Goal: Task Accomplishment & Management: Complete application form

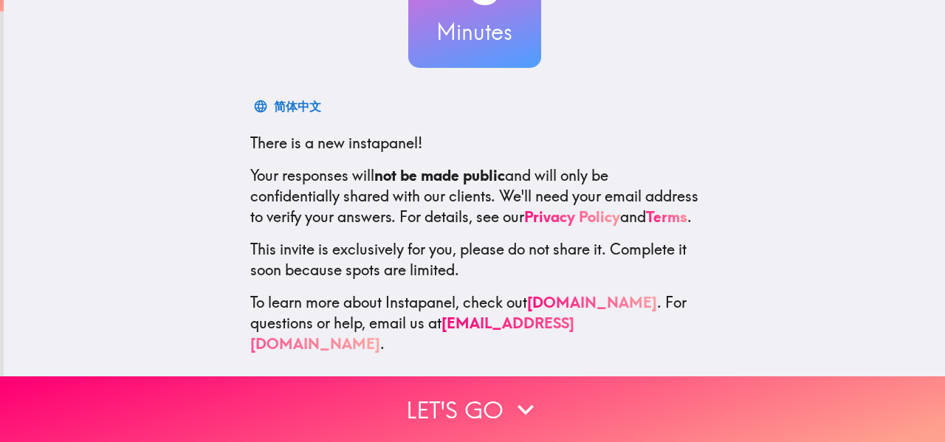
scroll to position [160, 0]
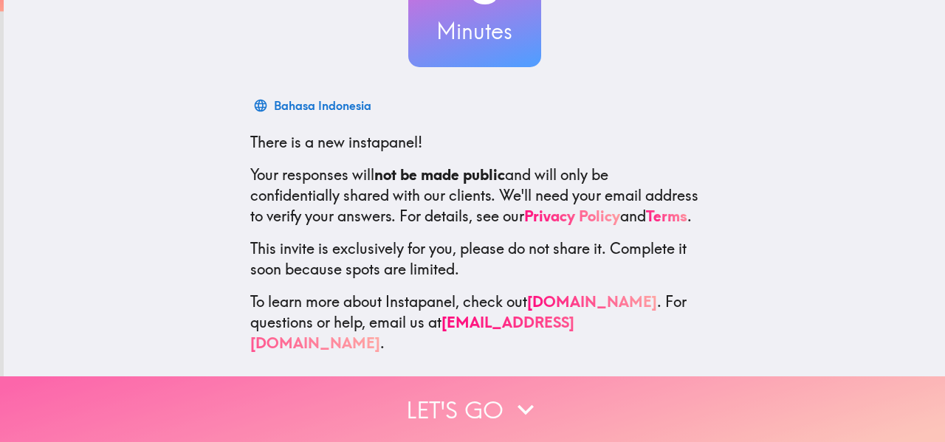
click at [459, 400] on button "Let's go" at bounding box center [472, 410] width 945 height 66
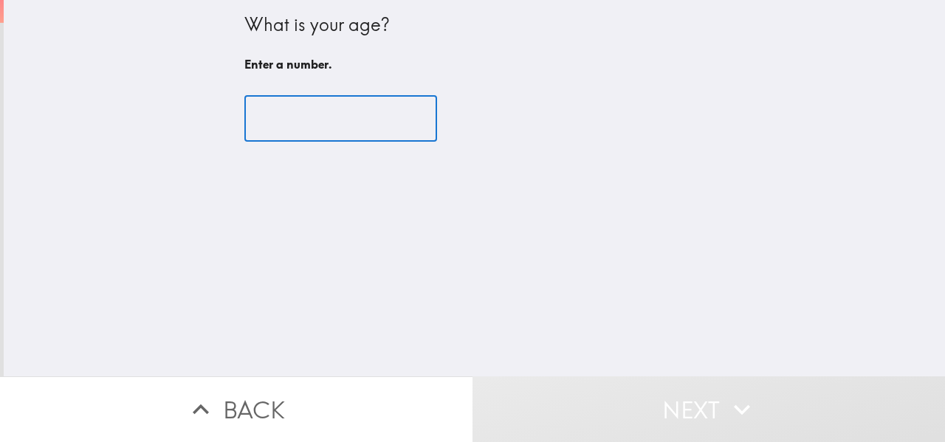
click at [266, 129] on input "number" at bounding box center [340, 119] width 193 height 46
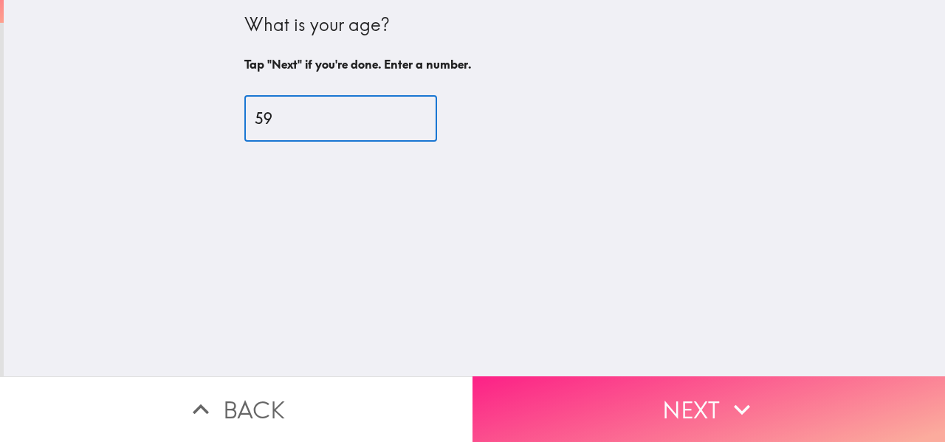
type input "59"
click at [581, 405] on button "Next" at bounding box center [709, 410] width 473 height 66
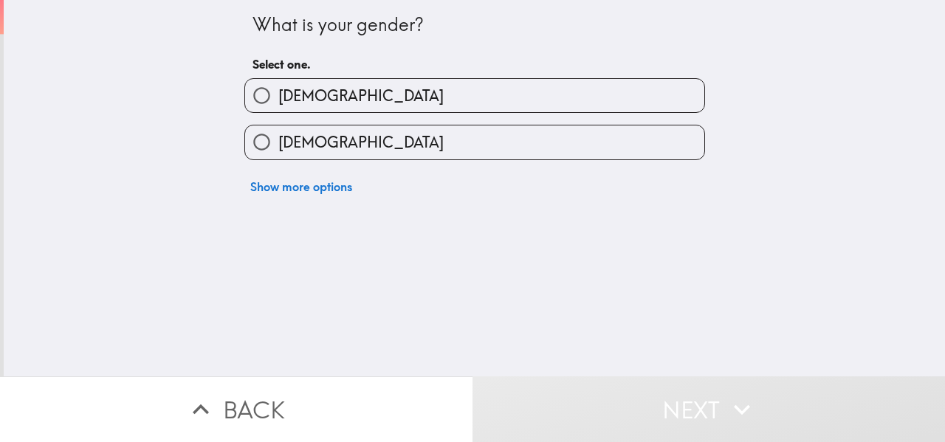
click at [260, 92] on input "[DEMOGRAPHIC_DATA]" at bounding box center [261, 95] width 33 height 33
radio input "true"
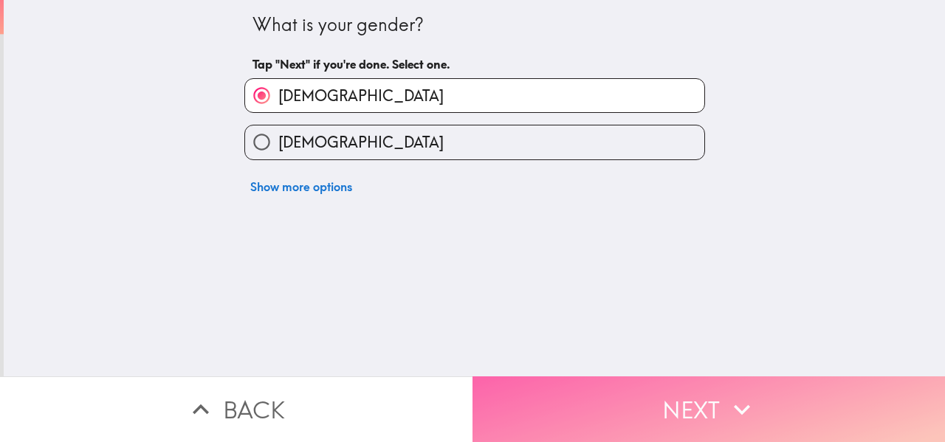
click at [653, 405] on button "Next" at bounding box center [709, 410] width 473 height 66
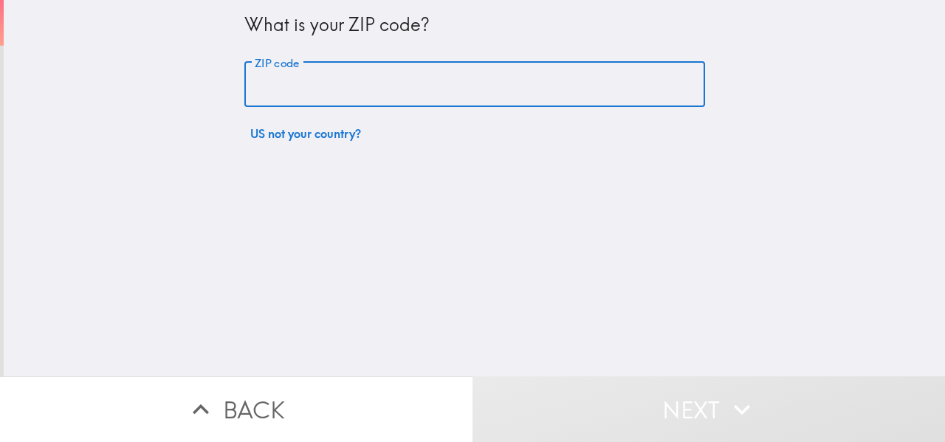
click at [274, 97] on input "ZIP code" at bounding box center [474, 85] width 461 height 46
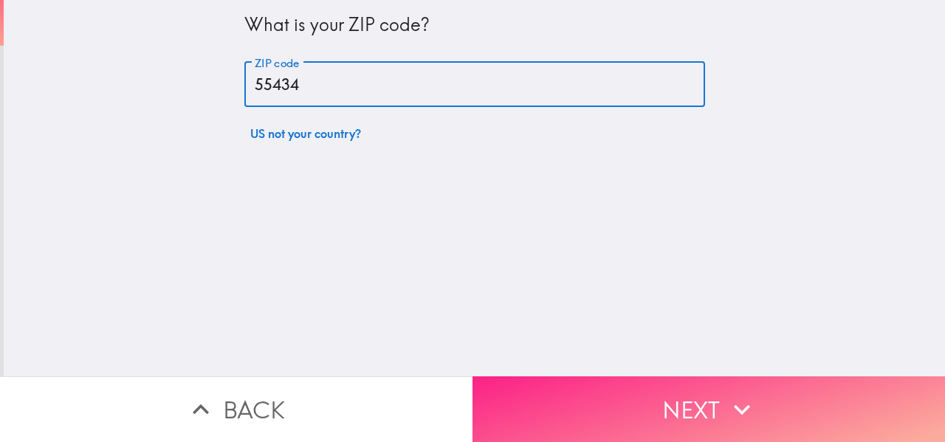
type input "55434"
click at [629, 408] on button "Next" at bounding box center [709, 410] width 473 height 66
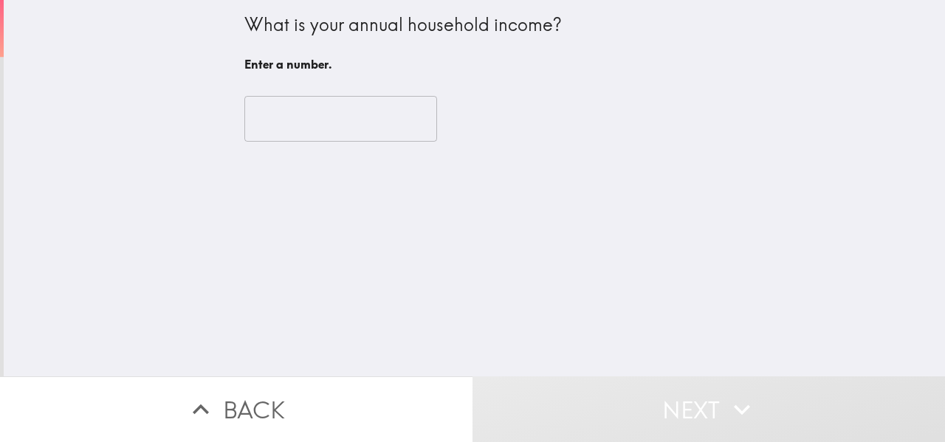
click at [275, 116] on input "number" at bounding box center [340, 119] width 193 height 46
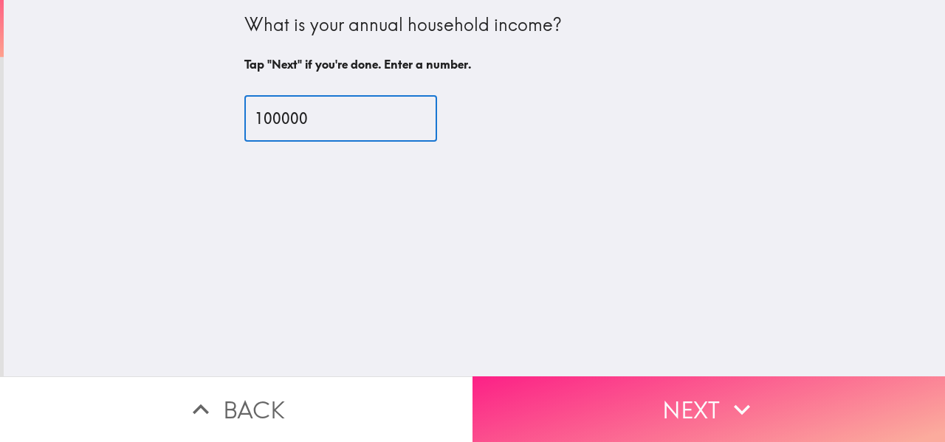
type input "100000"
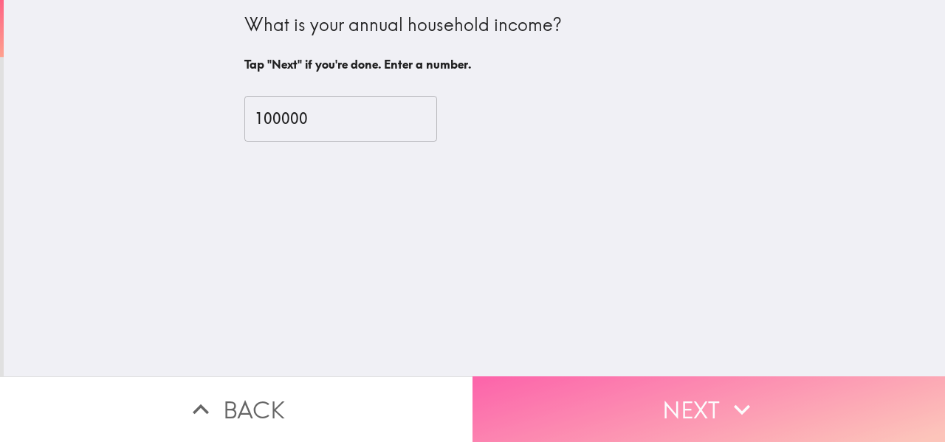
click at [690, 414] on button "Next" at bounding box center [709, 410] width 473 height 66
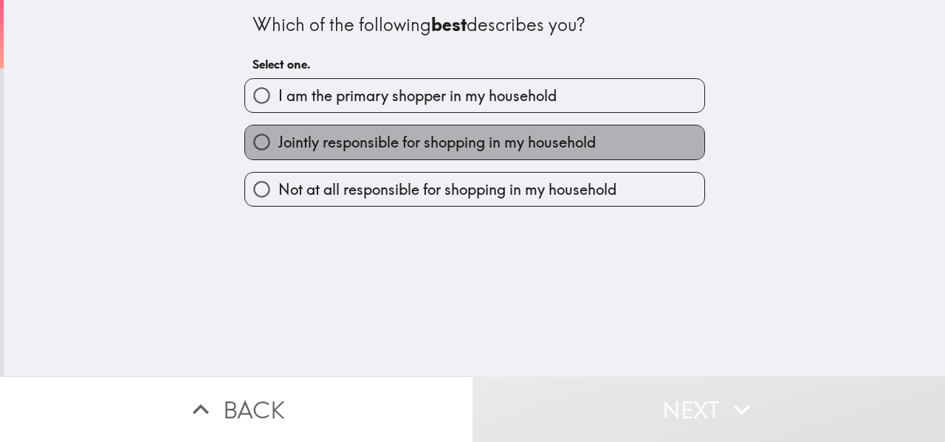
click at [286, 140] on span "Jointly responsible for shopping in my household" at bounding box center [437, 142] width 318 height 21
click at [278, 140] on input "Jointly responsible for shopping in my household" at bounding box center [261, 142] width 33 height 33
radio input "true"
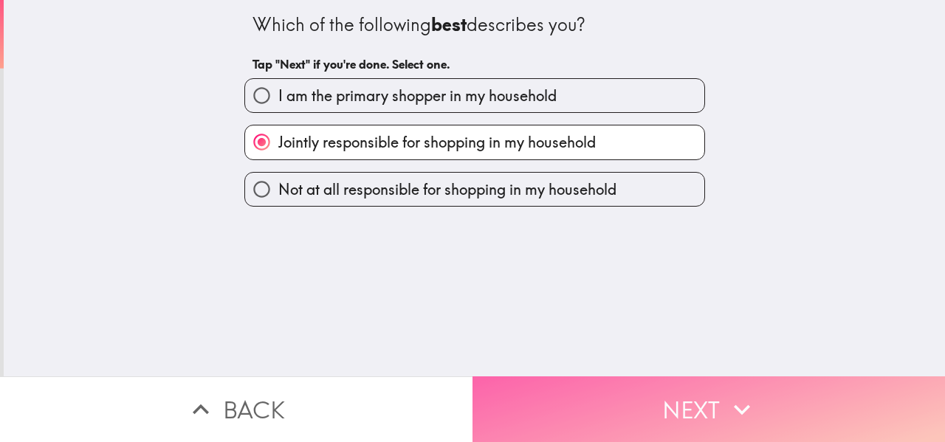
click at [634, 401] on button "Next" at bounding box center [709, 410] width 473 height 66
